Goal: Register for event/course

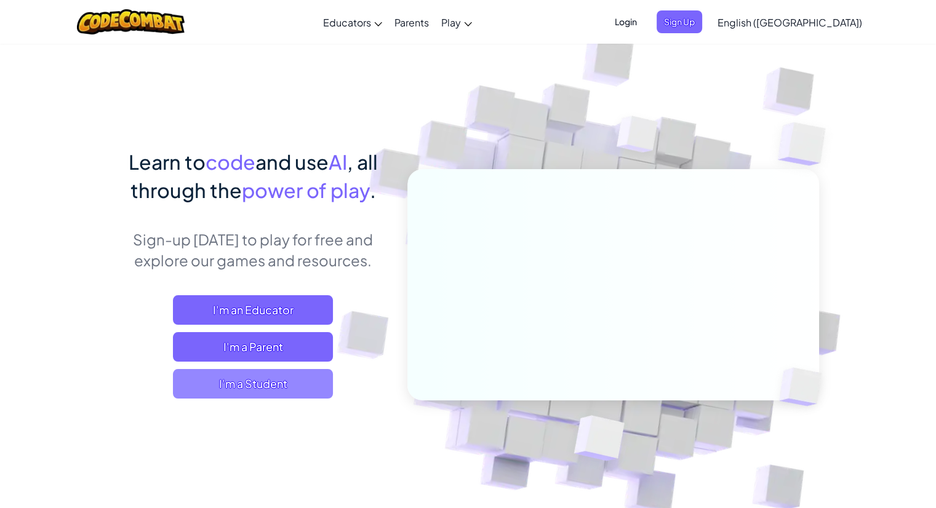
click at [268, 375] on span "I'm a Student" at bounding box center [253, 384] width 160 height 30
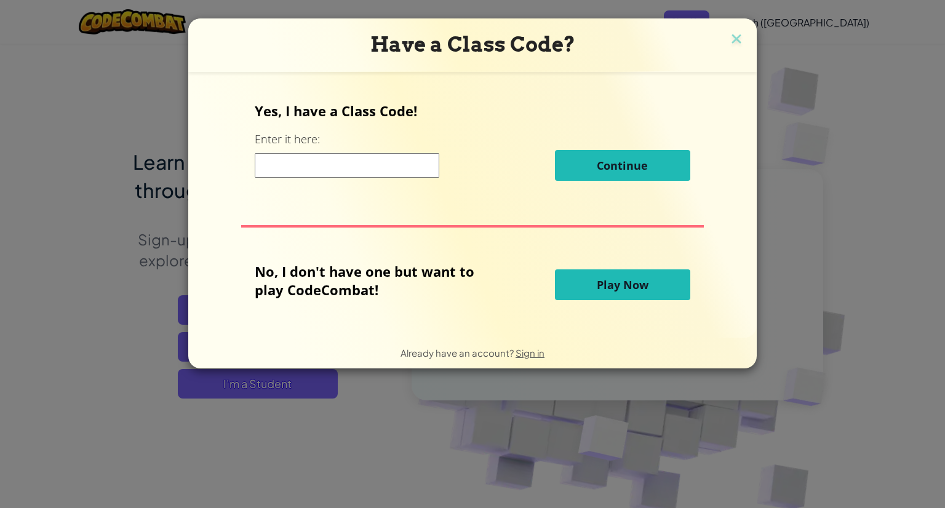
drag, startPoint x: 917, startPoint y: 47, endPoint x: 655, endPoint y: 28, distance: 262.2
click at [881, 47] on div "Have a Class Code? Yes, I have a Class Code! Enter it here: Continue No, I don'…" at bounding box center [472, 254] width 945 height 508
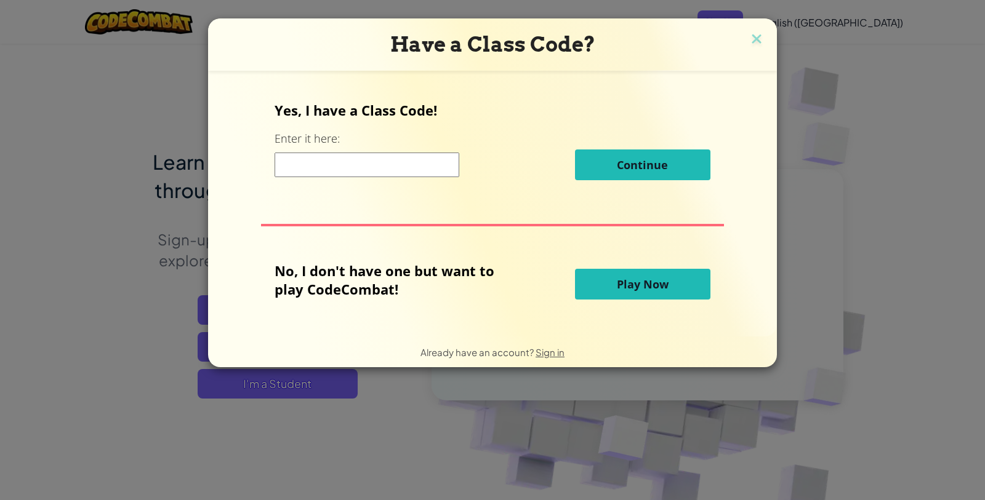
click at [372, 160] on input at bounding box center [366, 165] width 185 height 25
click at [413, 156] on input at bounding box center [366, 165] width 185 height 25
paste input "PathSmallJelly"
type input "PathSmallJelly"
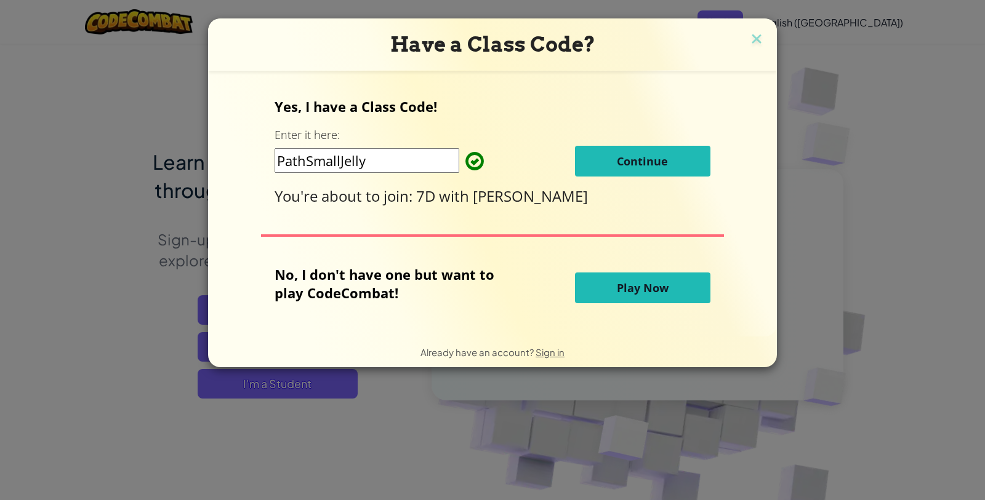
click at [611, 161] on button "Continue" at bounding box center [642, 161] width 135 height 31
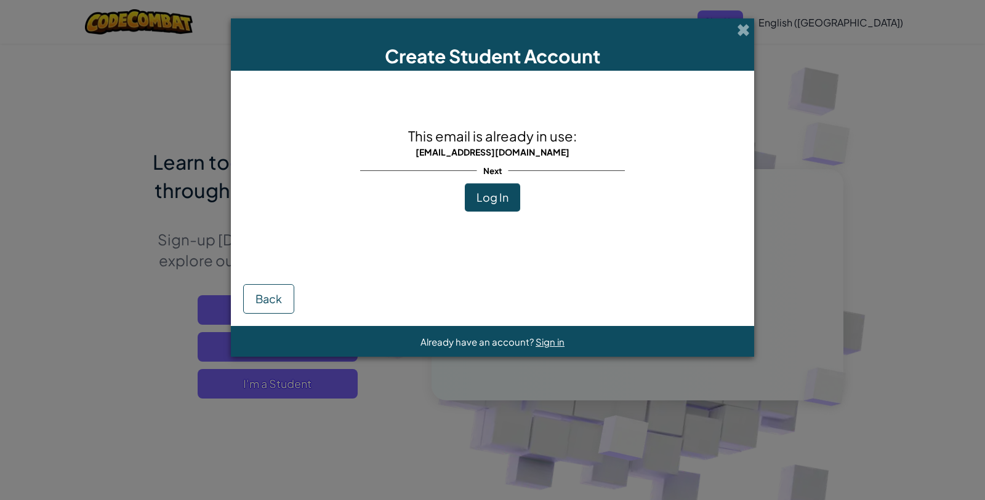
click at [560, 167] on div "Next" at bounding box center [492, 170] width 265 height 25
click at [500, 194] on span "Log In" at bounding box center [492, 197] width 32 height 14
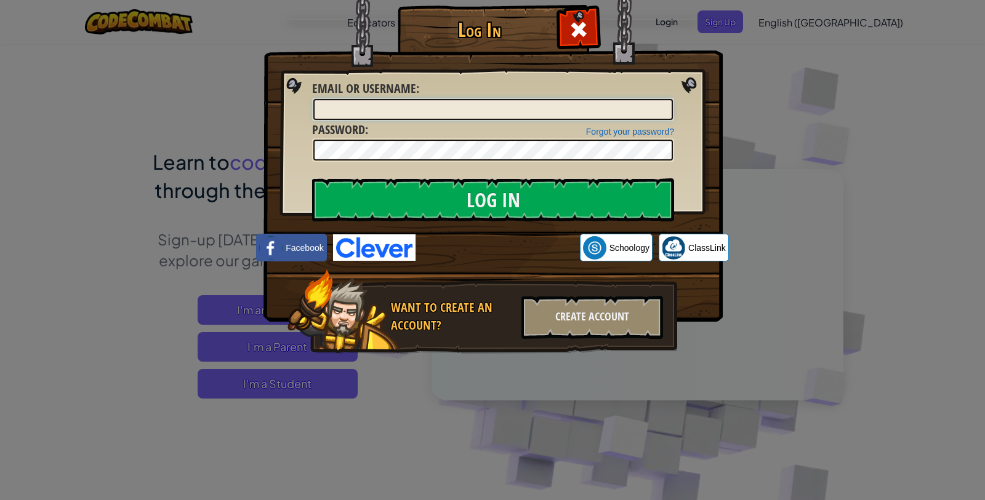
click at [481, 114] on input "Email or Username :" at bounding box center [492, 109] width 359 height 21
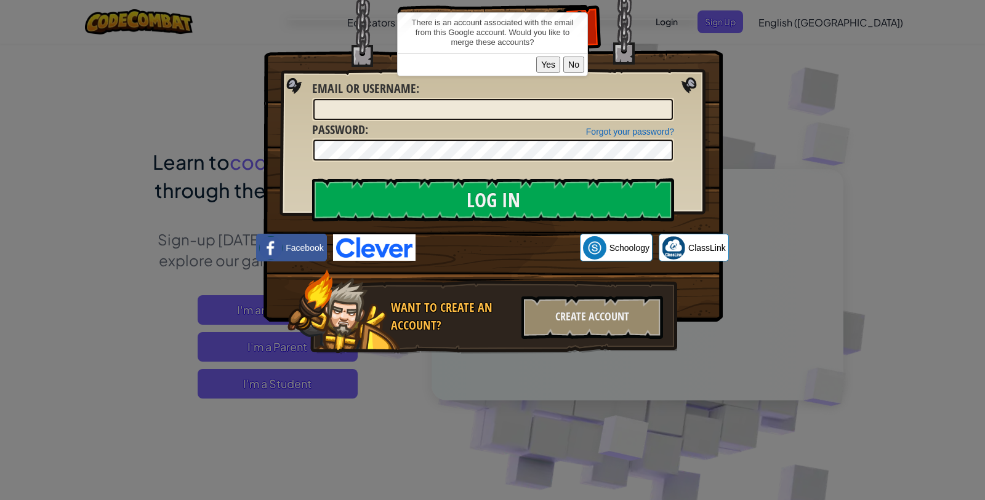
click at [542, 57] on button "Yes" at bounding box center [548, 65] width 24 height 16
